Goal: Task Accomplishment & Management: Use online tool/utility

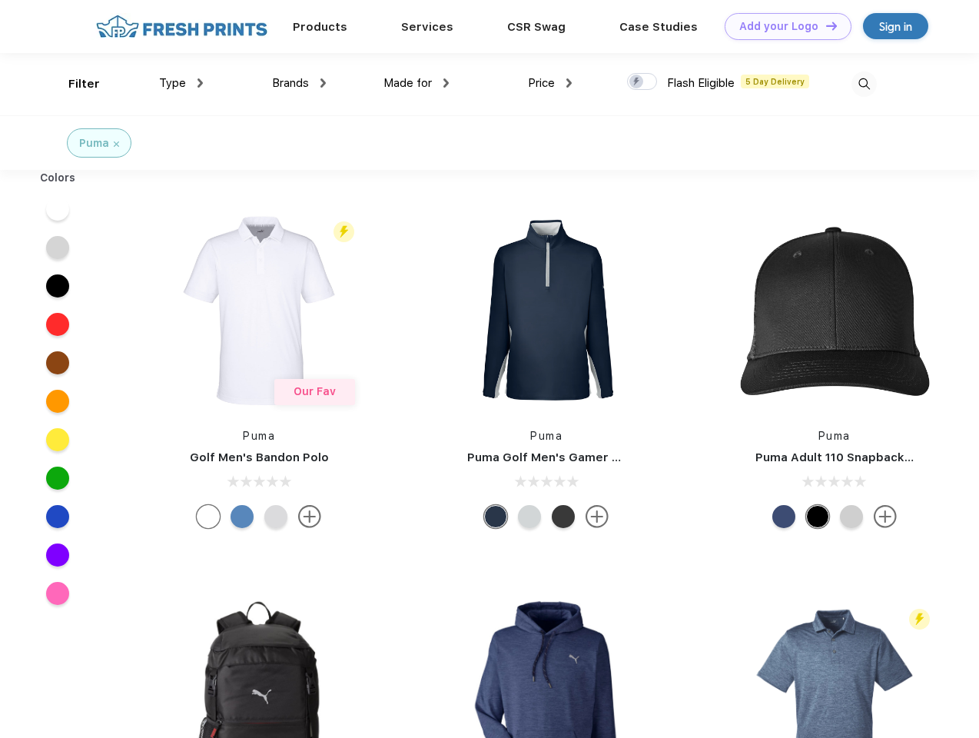
scroll to position [1, 0]
click at [782, 26] on link "Add your Logo Design Tool" at bounding box center [788, 26] width 127 height 27
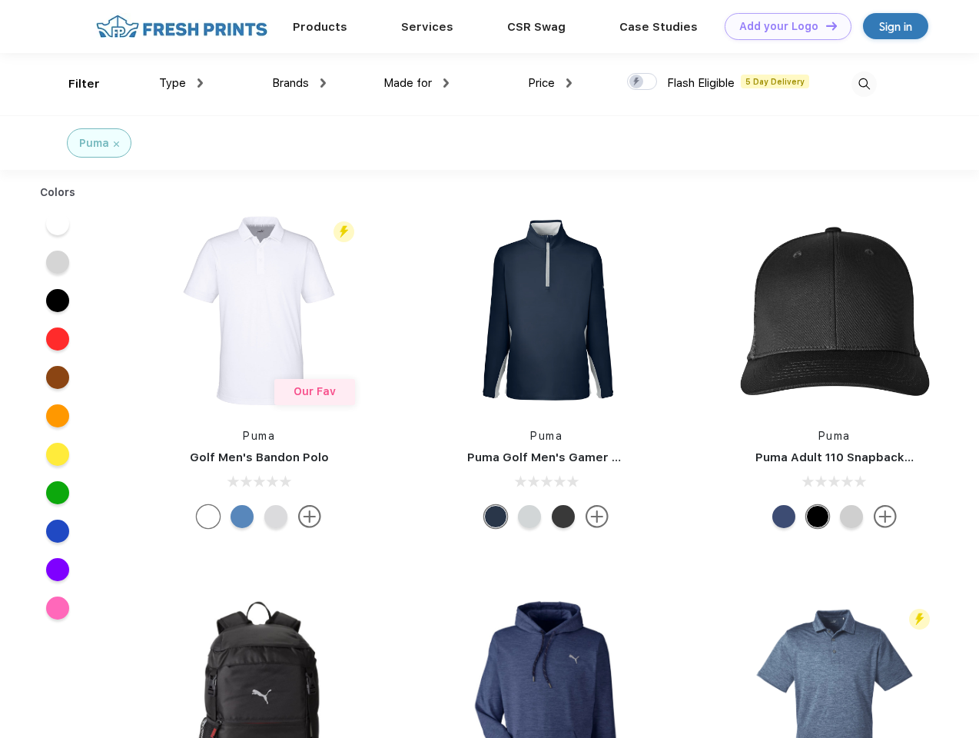
click at [0, 0] on div "Design Tool" at bounding box center [0, 0] width 0 height 0
click at [825, 25] on link "Add your Logo Design Tool" at bounding box center [788, 26] width 127 height 27
click at [74, 84] on div "Filter" at bounding box center [84, 84] width 32 height 18
click at [181, 83] on span "Type" at bounding box center [172, 83] width 27 height 14
click at [299, 83] on span "Brands" at bounding box center [290, 83] width 37 height 14
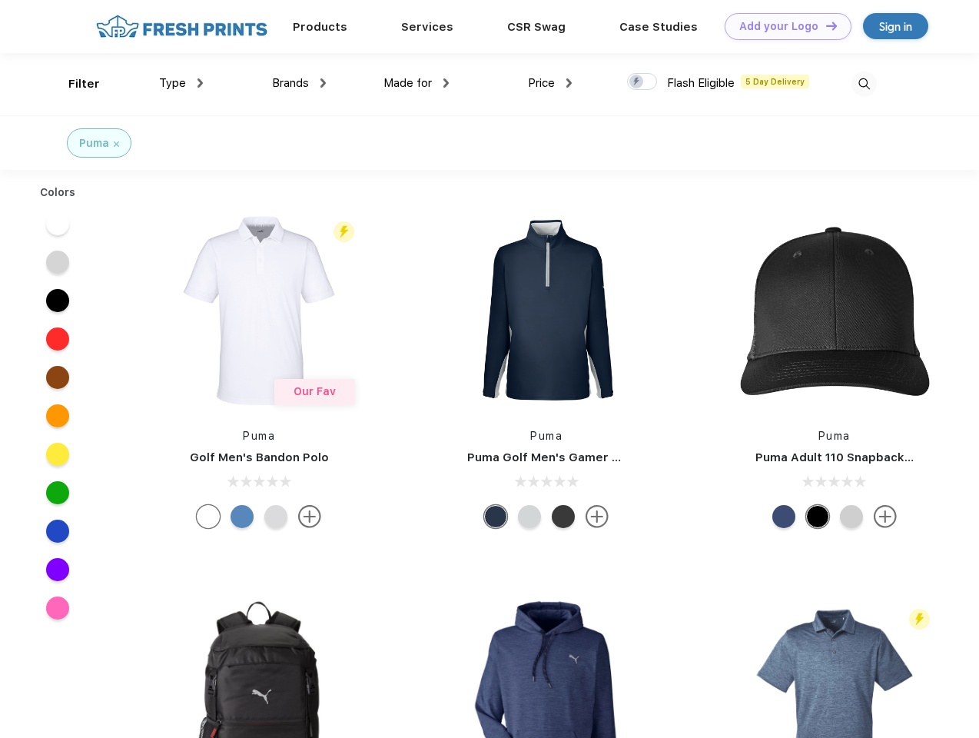
click at [416, 83] on span "Made for" at bounding box center [407, 83] width 48 height 14
click at [550, 83] on span "Price" at bounding box center [541, 83] width 27 height 14
click at [642, 82] on div at bounding box center [642, 81] width 30 height 17
click at [637, 82] on input "checkbox" at bounding box center [632, 77] width 10 height 10
click at [864, 84] on img at bounding box center [863, 83] width 25 height 25
